Goal: Find contact information: Find contact information

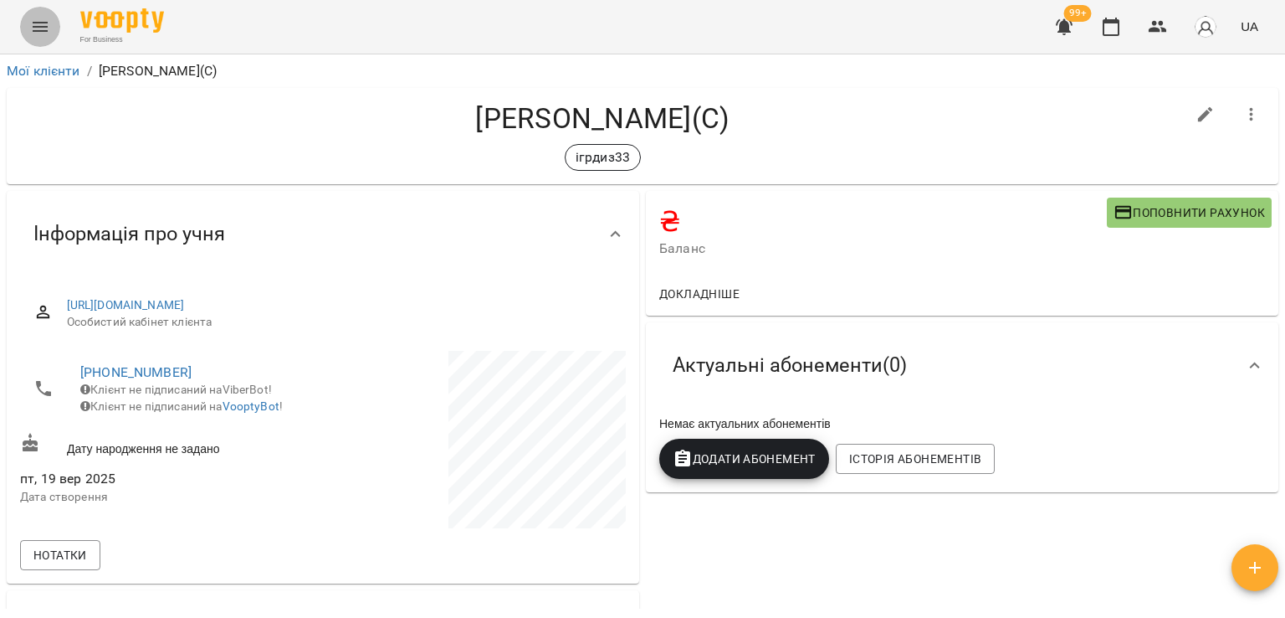
click at [47, 22] on icon "Menu" at bounding box center [40, 27] width 20 height 20
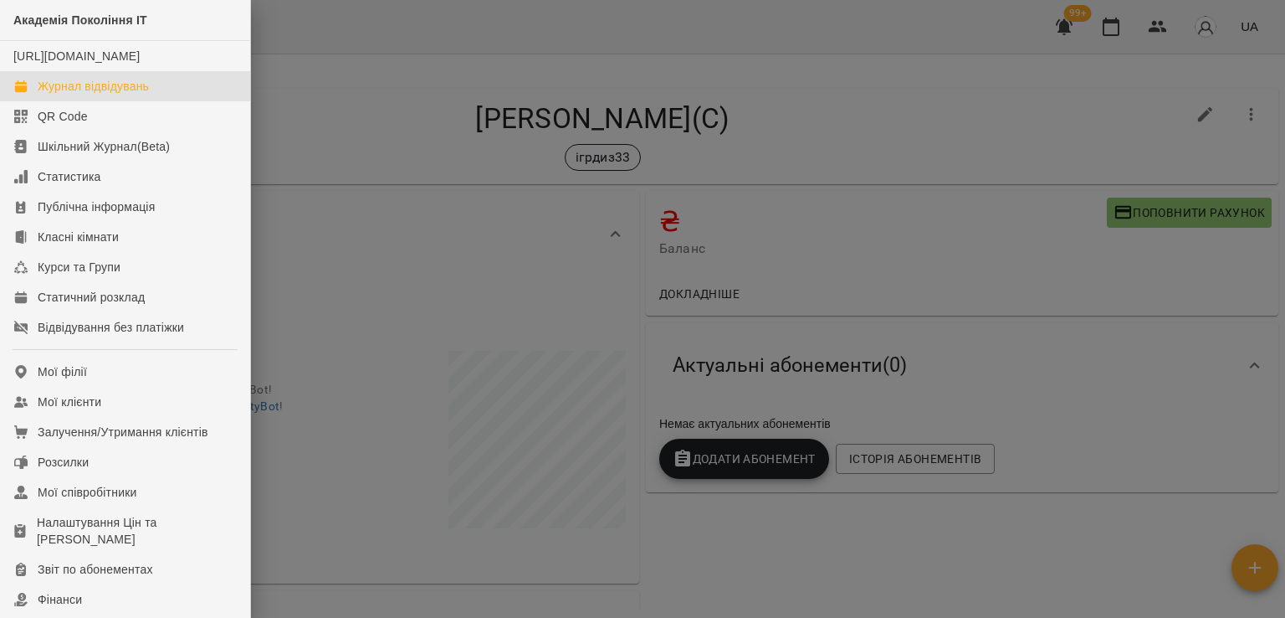
click at [107, 95] on div "Журнал відвідувань" at bounding box center [93, 86] width 111 height 17
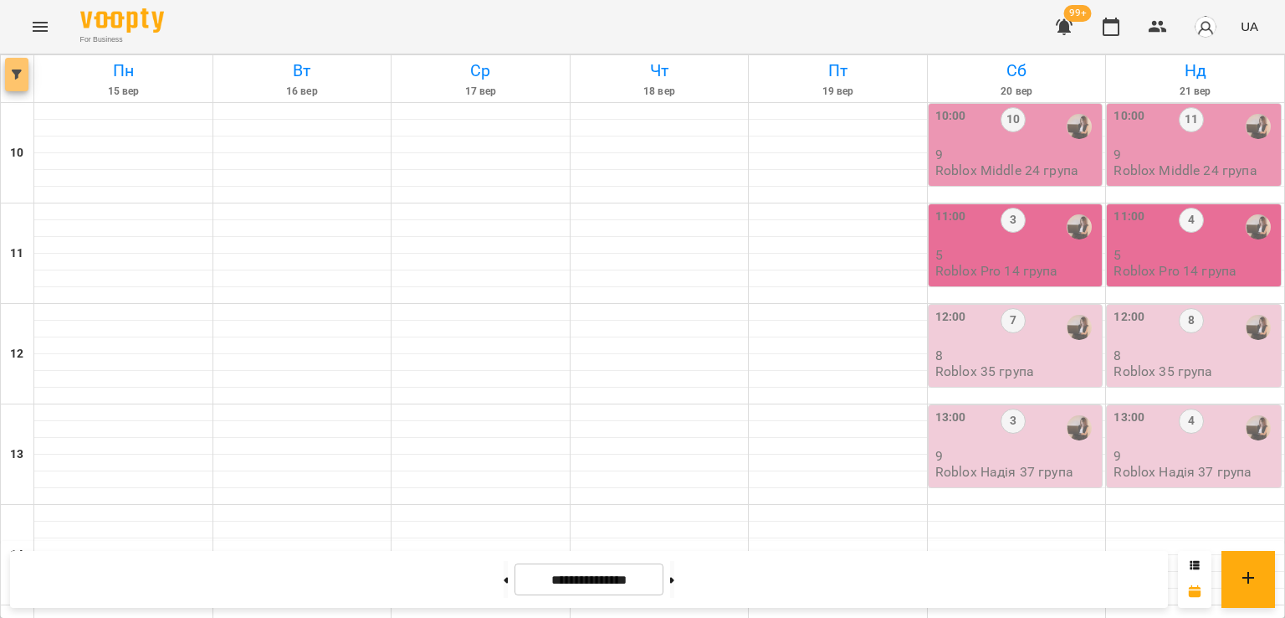
click at [27, 74] on span "button" at bounding box center [16, 74] width 23 height 10
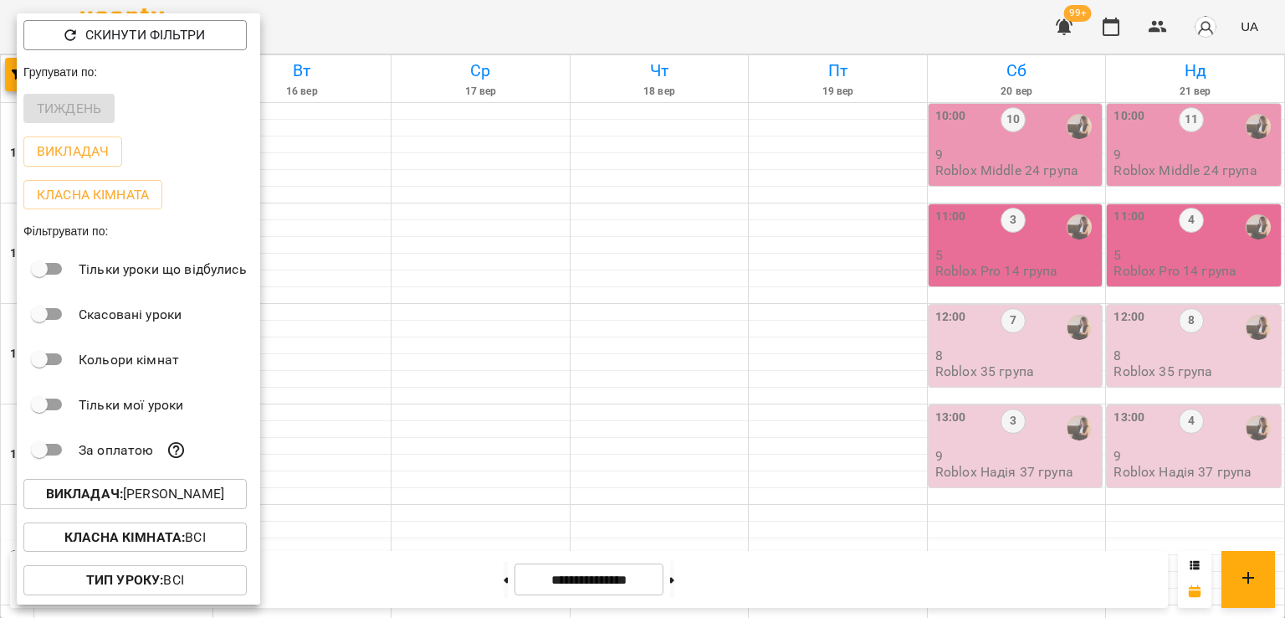
click at [147, 496] on p "Викладач : [PERSON_NAME]" at bounding box center [135, 494] width 178 height 20
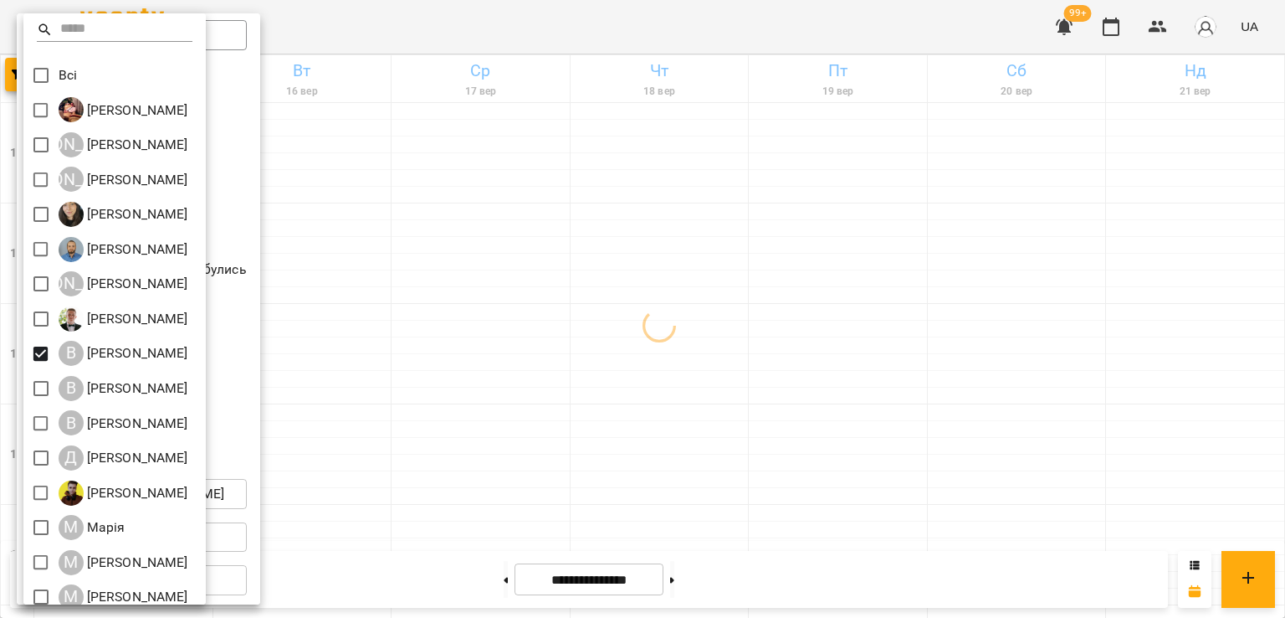
click at [741, 372] on div at bounding box center [642, 309] width 1285 height 618
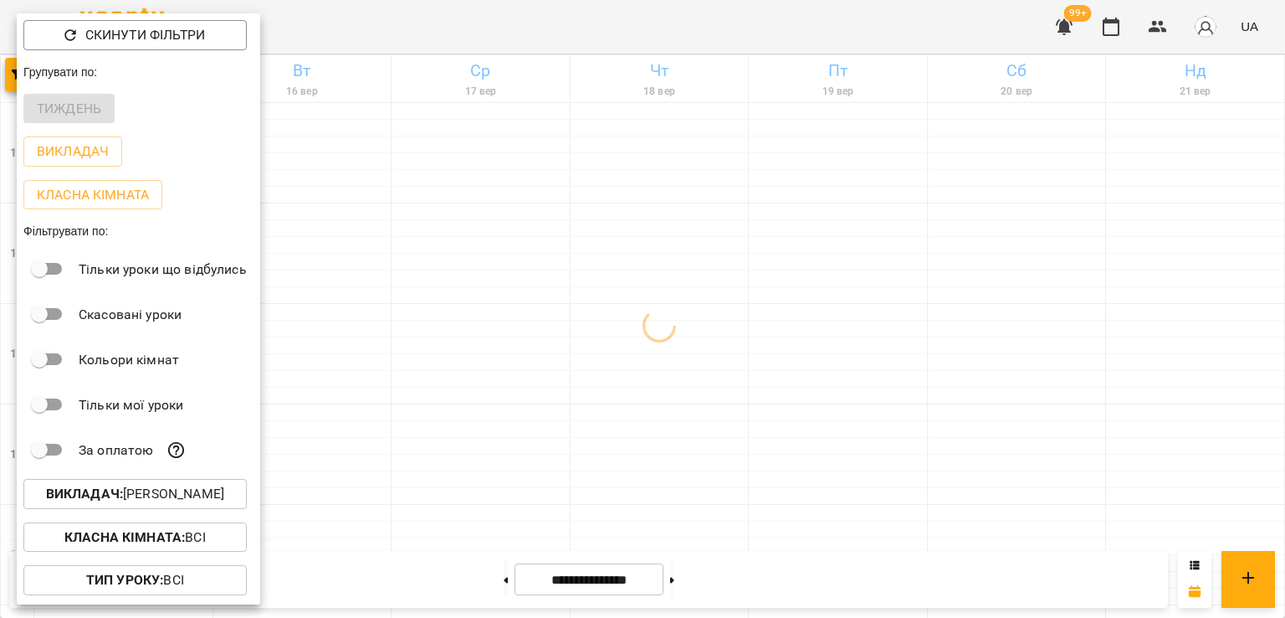
click at [715, 442] on div at bounding box center [642, 309] width 1285 height 618
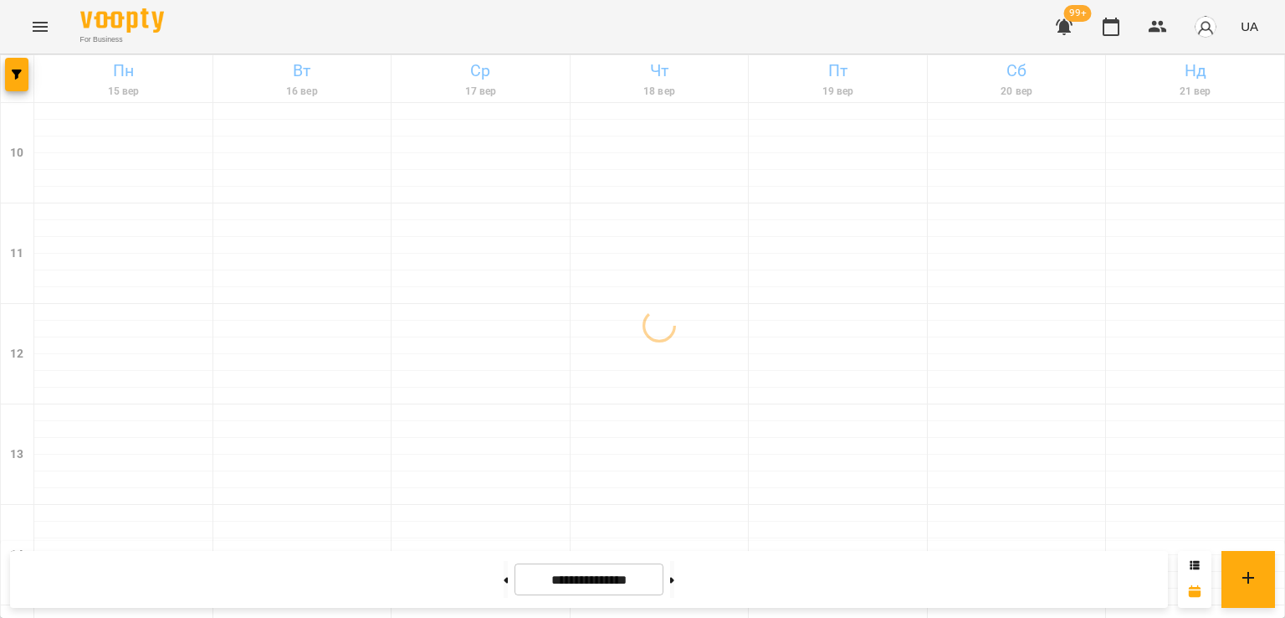
scroll to position [586, 0]
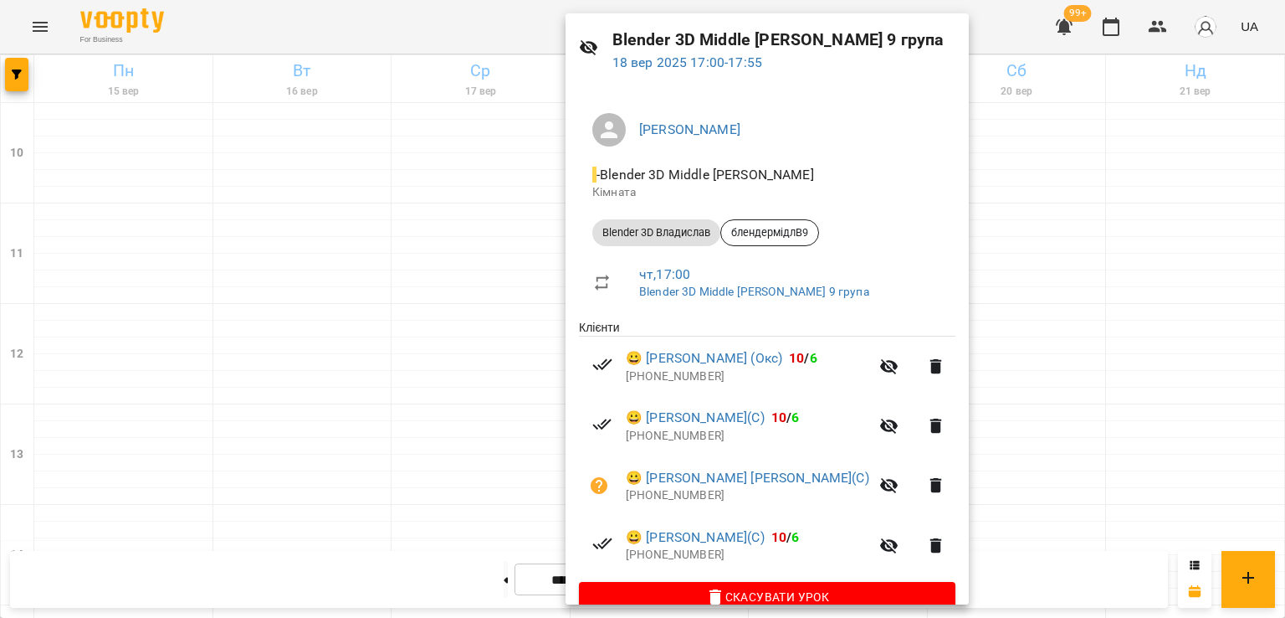
scroll to position [84, 0]
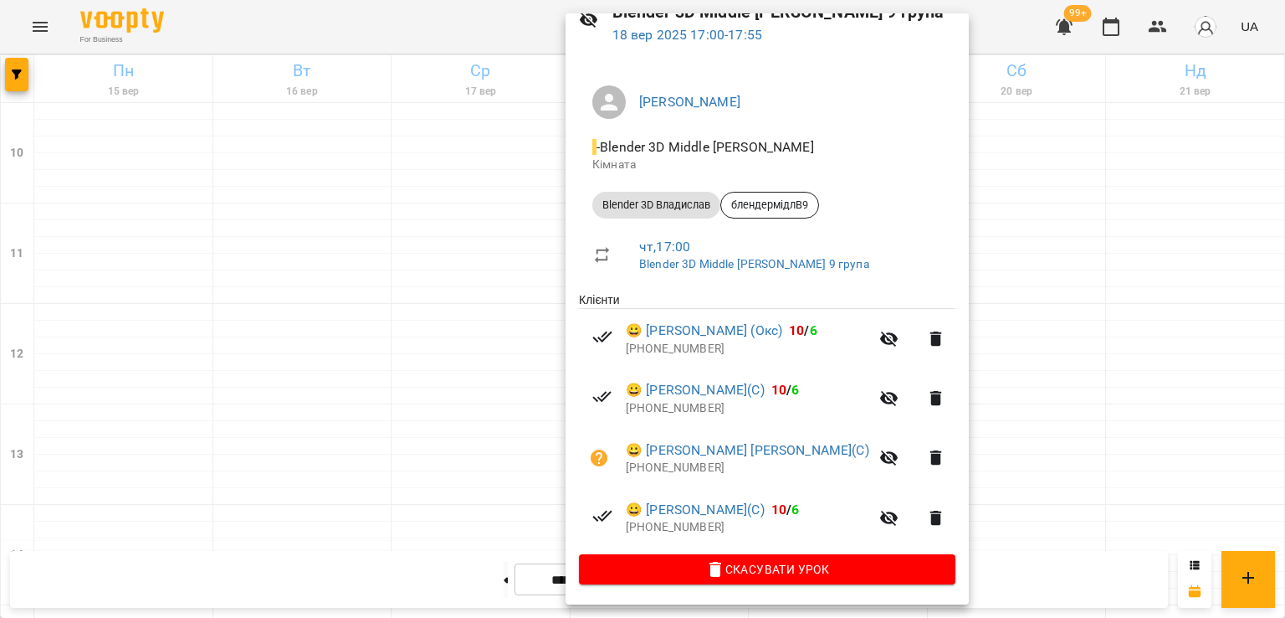
click at [668, 467] on p "[PHONE_NUMBER]" at bounding box center [748, 467] width 244 height 17
copy p "380501850760"
click at [452, 260] on div at bounding box center [642, 309] width 1285 height 618
